Goal: Transaction & Acquisition: Purchase product/service

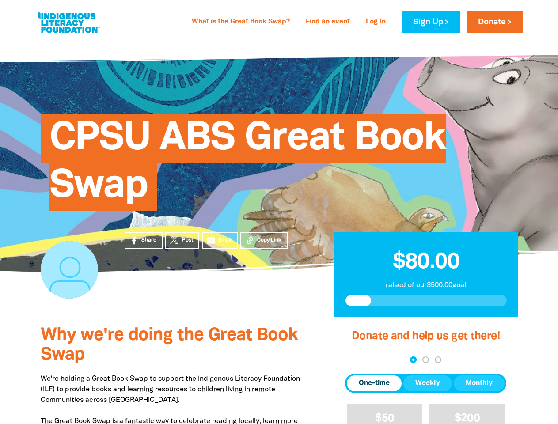
click at [279, 212] on div "CPSU ABS Great Book Swap" at bounding box center [279, 156] width 504 height 180
click at [264, 241] on span "Copy Link" at bounding box center [269, 241] width 24 height 8
click at [357, 360] on div "arrow_back Back Step 1 Step 2 Step 3" at bounding box center [425, 360] width 161 height 7
click at [413, 360] on div "Navigate to step 1 of 3 to enter your donation amount" at bounding box center [414, 360] width 2 height 2
click at [375, 384] on span "One-time" at bounding box center [374, 384] width 31 height 11
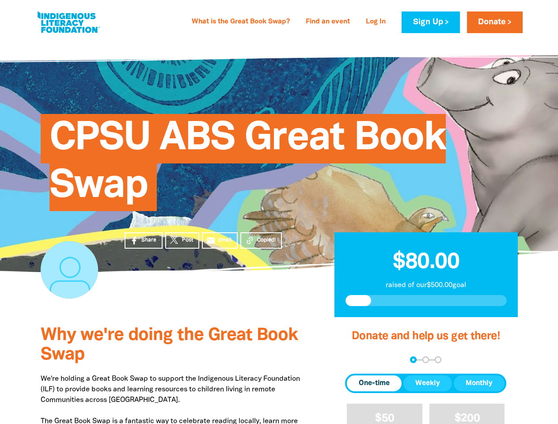
click at [428, 384] on span "Weekly" at bounding box center [428, 384] width 25 height 11
click at [479, 384] on span "Monthly" at bounding box center [479, 384] width 27 height 11
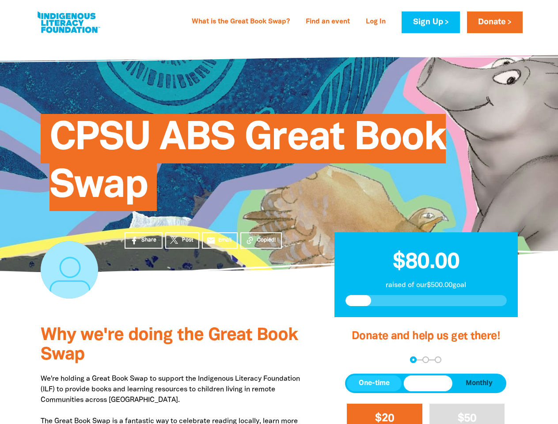
click at [385, 414] on span "$20" at bounding box center [384, 419] width 19 height 10
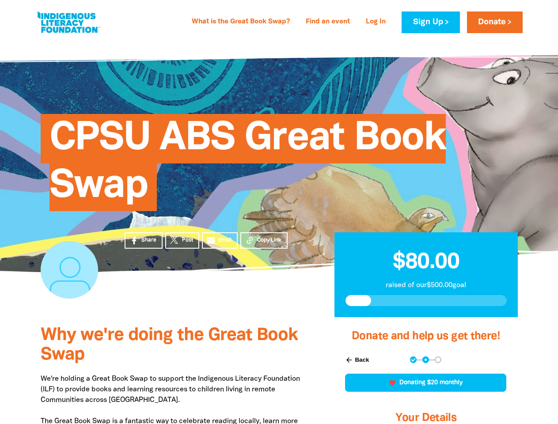
scroll to position [241, 0]
